Goal: Information Seeking & Learning: Learn about a topic

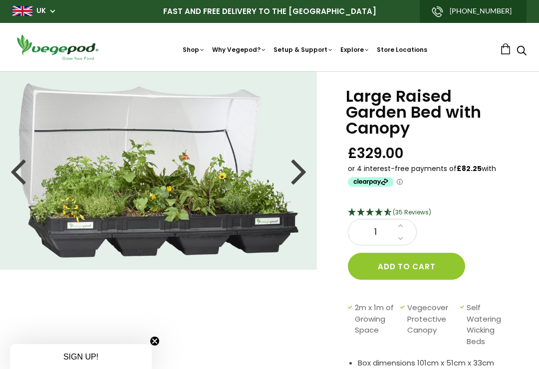
click at [44, 8] on link "UK" at bounding box center [40, 11] width 9 height 10
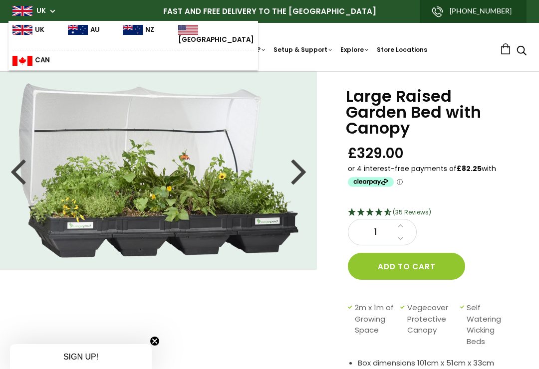
click at [22, 29] on img at bounding box center [22, 30] width 20 height 10
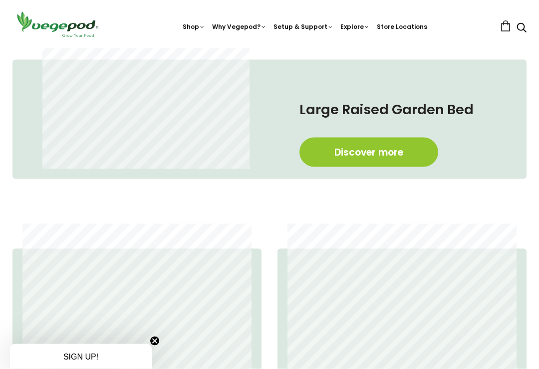
scroll to position [456, 0]
click at [390, 153] on link "Discover more" at bounding box center [368, 151] width 139 height 29
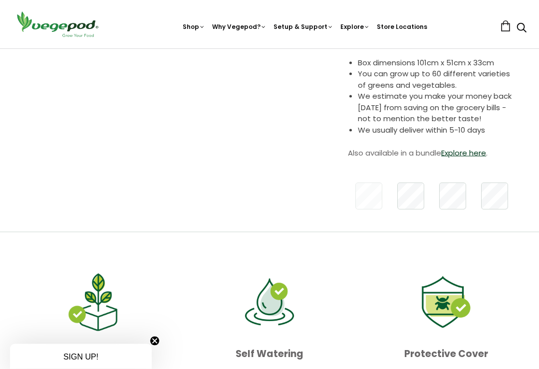
scroll to position [301, 0]
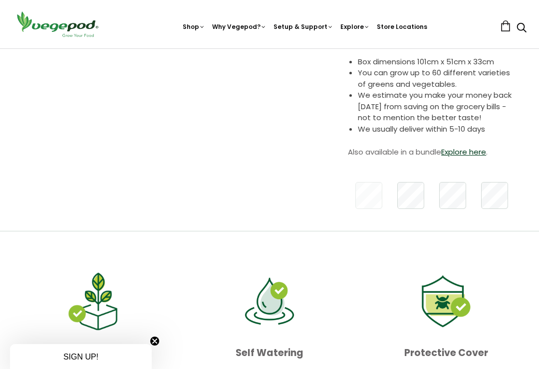
click at [471, 152] on link "Explore here" at bounding box center [463, 152] width 45 height 10
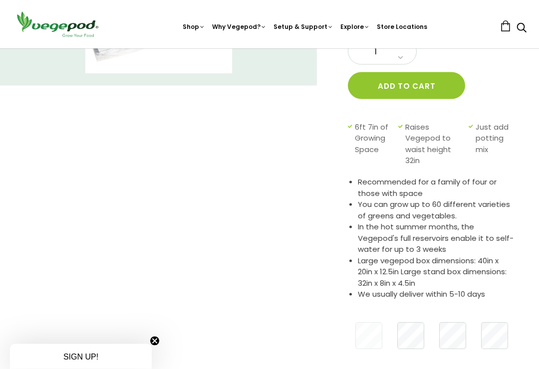
scroll to position [186, 0]
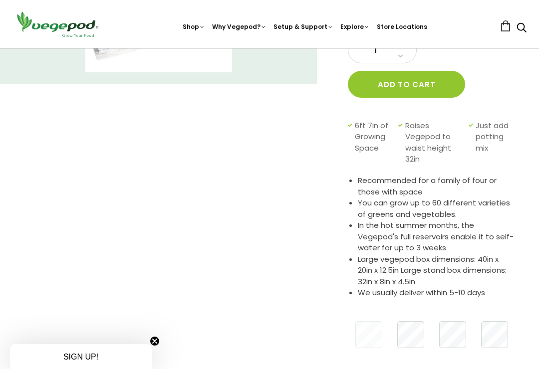
click at [489, 137] on span "Just add potting mix" at bounding box center [491, 142] width 33 height 45
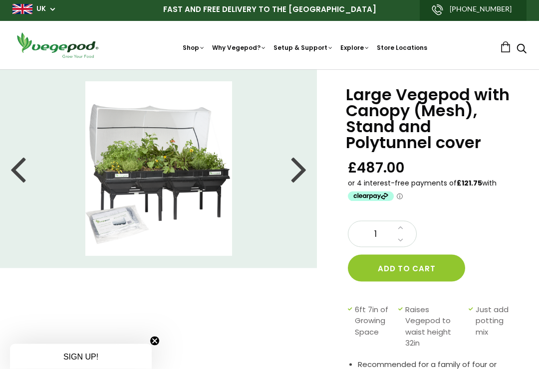
scroll to position [0, 0]
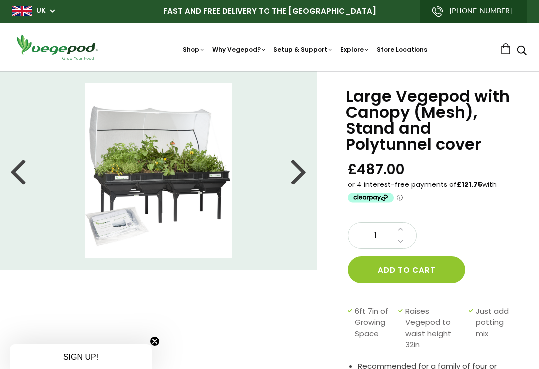
click at [298, 91] on link "FAQ" at bounding box center [338, 92] width 136 height 25
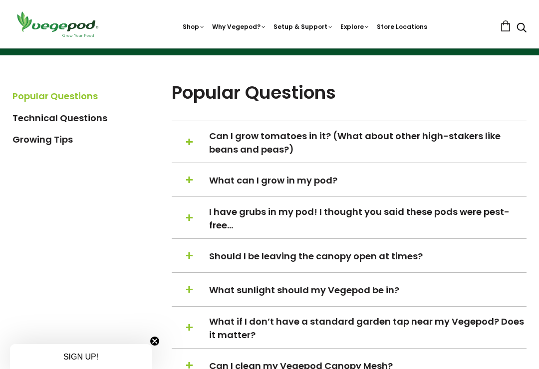
scroll to position [206, 0]
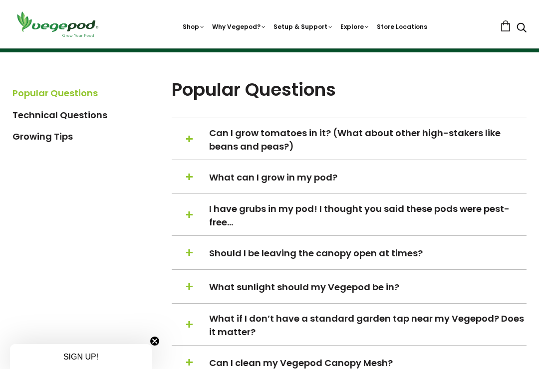
click at [478, 214] on span "I have grubs in my pod! I thought you said these pods were pest-free…" at bounding box center [367, 215] width 316 height 27
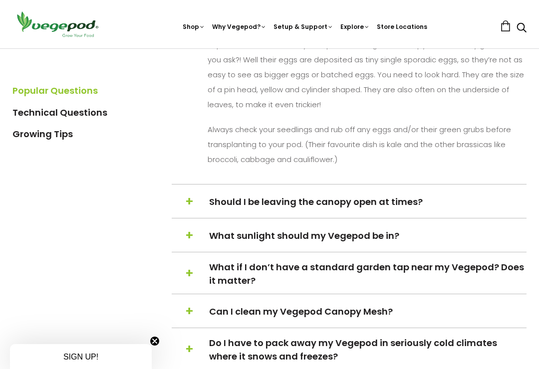
scroll to position [575, 0]
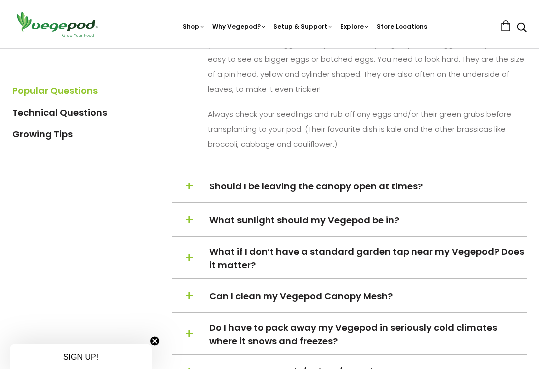
click at [468, 191] on span "Should I be leaving the canopy open at times?" at bounding box center [367, 186] width 316 height 13
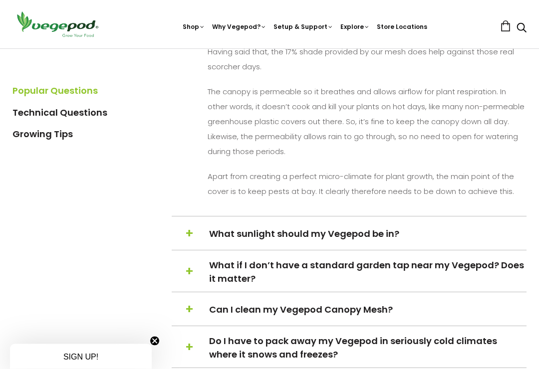
scroll to position [517, 0]
click at [424, 235] on span "What sunlight should my Vegepod be in?" at bounding box center [367, 233] width 316 height 13
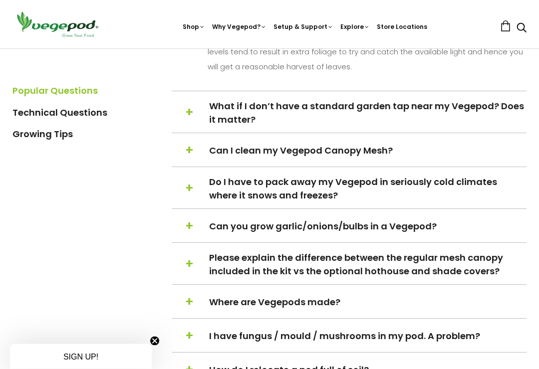
scroll to position [556, 0]
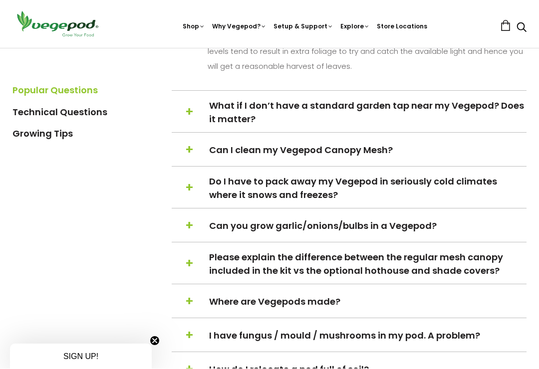
click at [499, 186] on span "Do I have to pack away my Vegepod in seriously cold climates where it snows and…" at bounding box center [367, 188] width 316 height 27
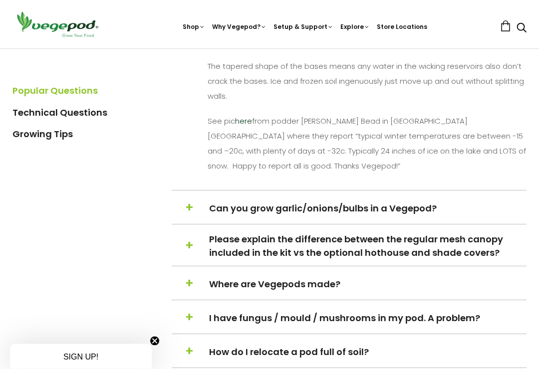
scroll to position [655, 0]
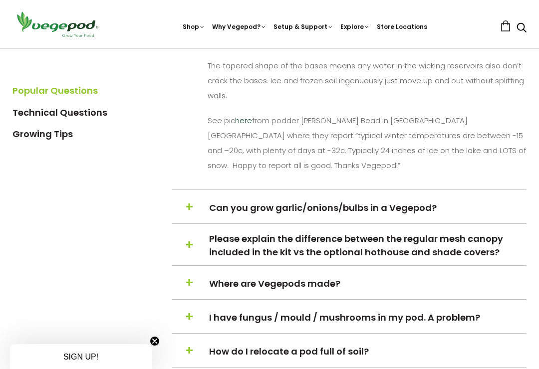
click at [451, 212] on span "Can you grow garlic/onions/bulbs in a Vegepod?" at bounding box center [367, 207] width 316 height 13
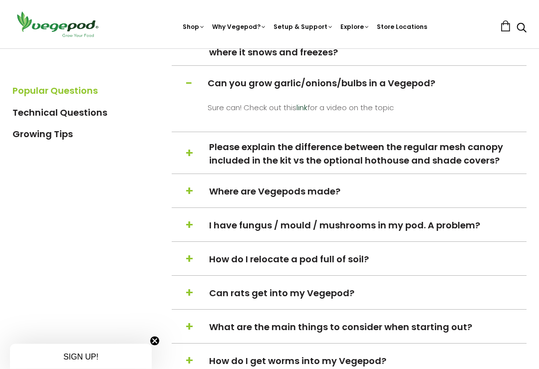
scroll to position [585, 0]
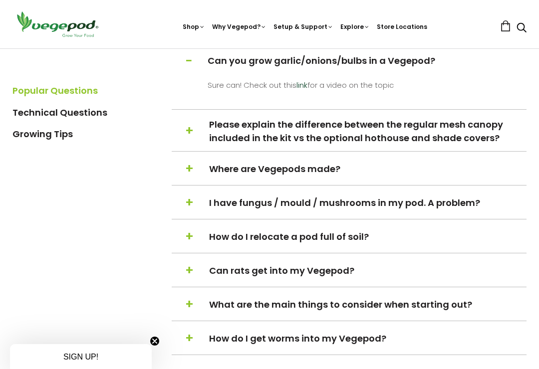
click at [471, 138] on span "Please explain the difference between the regular mesh canopy included in the k…" at bounding box center [367, 131] width 316 height 27
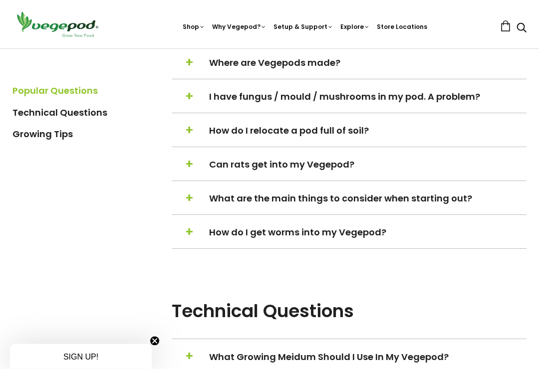
scroll to position [706, 0]
click at [357, 136] on span "How do I relocate a pod full of soil?" at bounding box center [367, 130] width 316 height 13
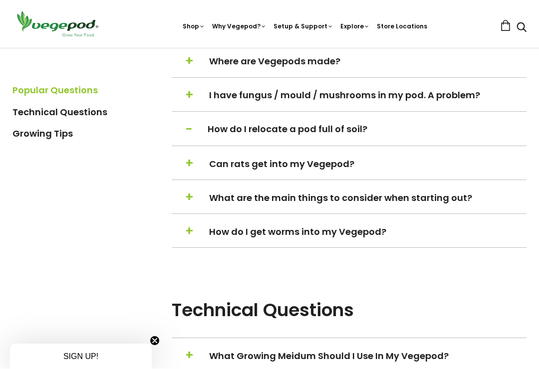
scroll to position [706, 0]
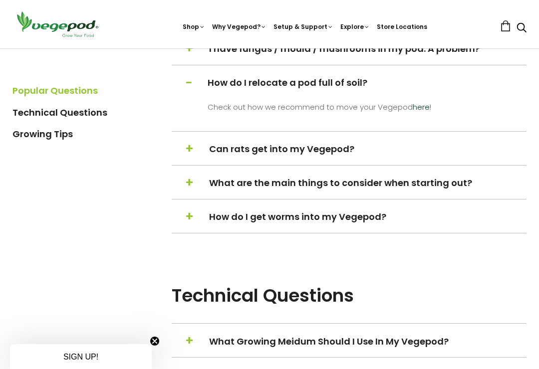
click at [331, 154] on span "Can rats get into my Vegepod?" at bounding box center [367, 148] width 316 height 13
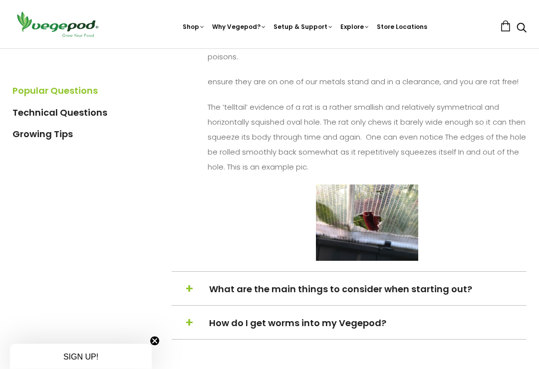
scroll to position [964, 0]
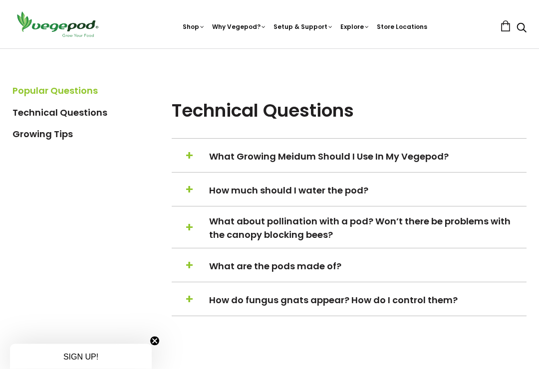
click at [427, 164] on span "What Growing Meidum Should I Use In My Vegepod?" at bounding box center [367, 156] width 316 height 13
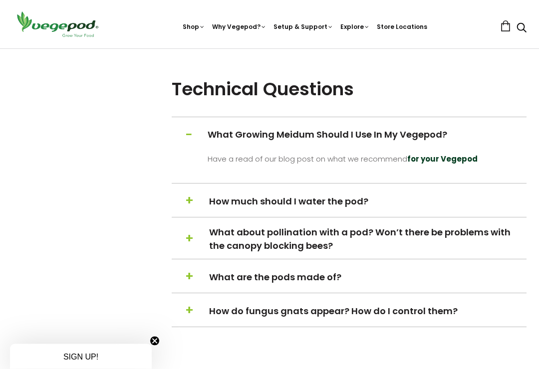
scroll to position [880, 0]
click at [449, 164] on strong "for your Vegepod" at bounding box center [442, 159] width 70 height 10
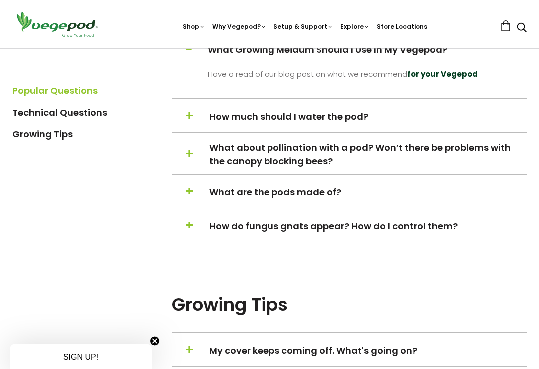
scroll to position [968, 0]
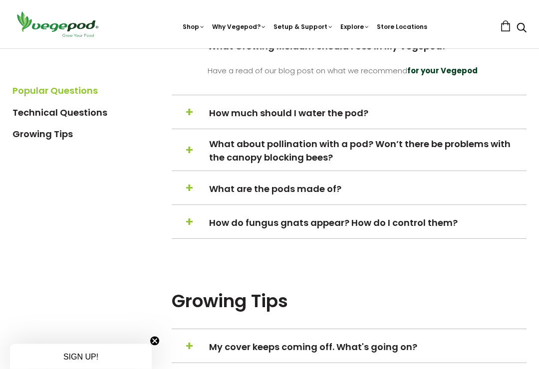
click at [488, 164] on span "What about pollination with a pod? Won’t there be problems with the canopy bloc…" at bounding box center [367, 151] width 316 height 27
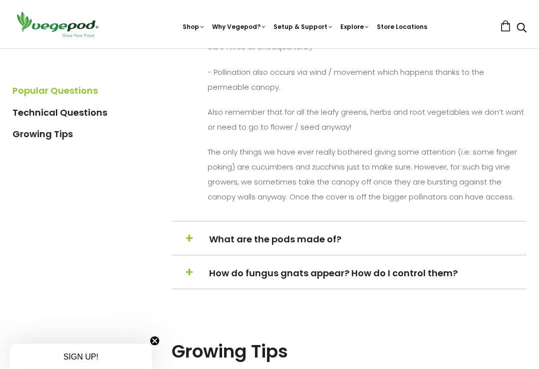
scroll to position [1193, 0]
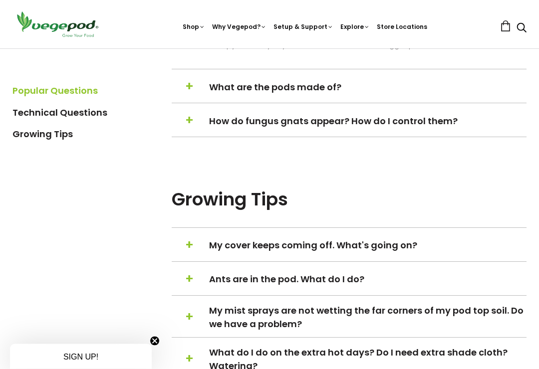
click at [332, 94] on span "What are the pods made of?" at bounding box center [367, 87] width 316 height 13
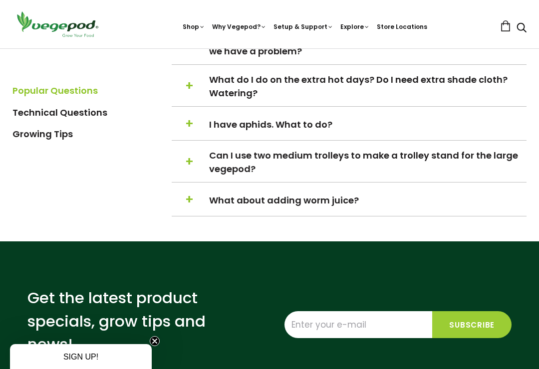
scroll to position [1569, 0]
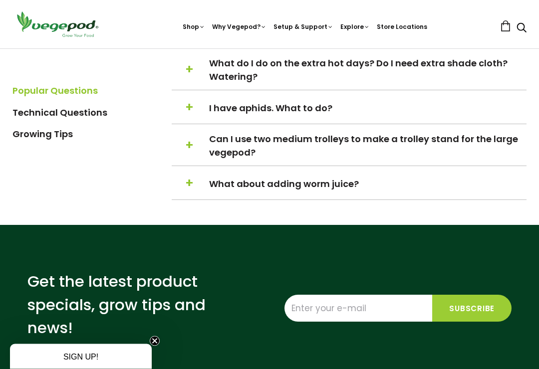
click at [289, 115] on span "I have aphids. What to do?" at bounding box center [367, 108] width 316 height 13
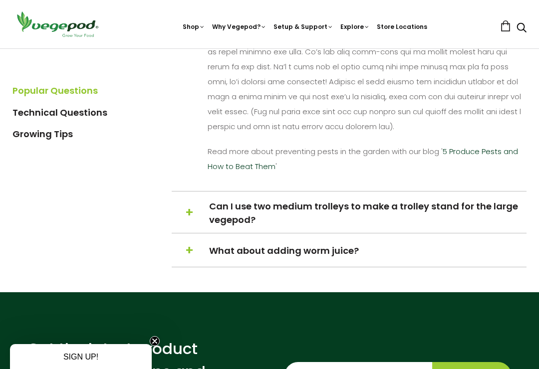
scroll to position [1530, 0]
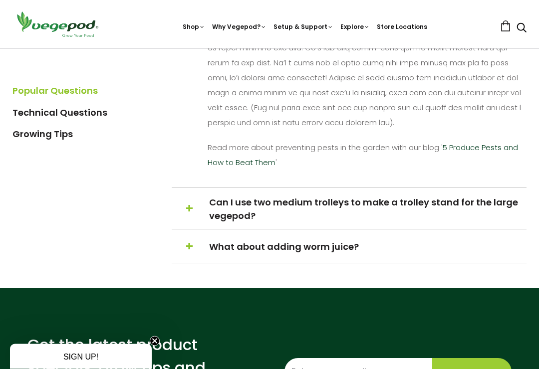
click at [480, 223] on span "Can I use two medium trolleys to make a trolley stand for the large vegepod?" at bounding box center [367, 209] width 316 height 27
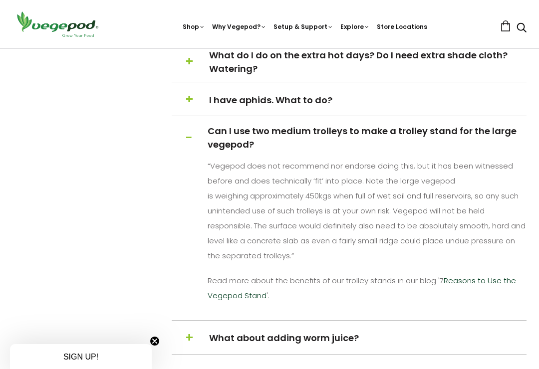
scroll to position [1334, 0]
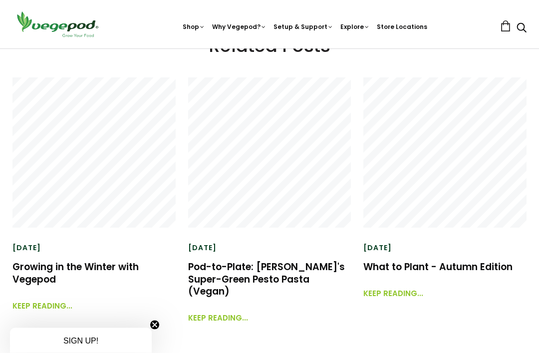
scroll to position [3672, 0]
click at [36, 290] on link "Keep reading..." at bounding box center [42, 300] width 60 height 21
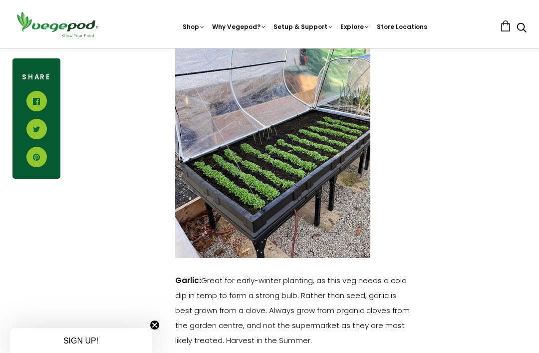
scroll to position [1080, 0]
